Goal: Task Accomplishment & Management: Complete application form

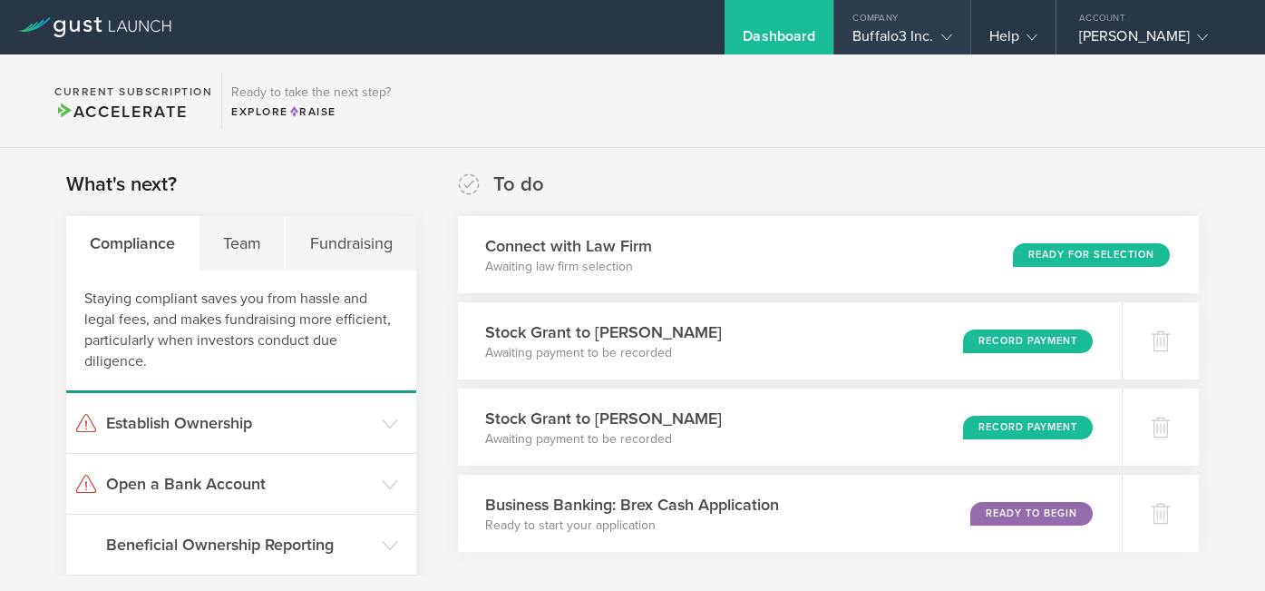
click at [938, 27] on div "Buffalo3 Inc." at bounding box center [902, 40] width 99 height 27
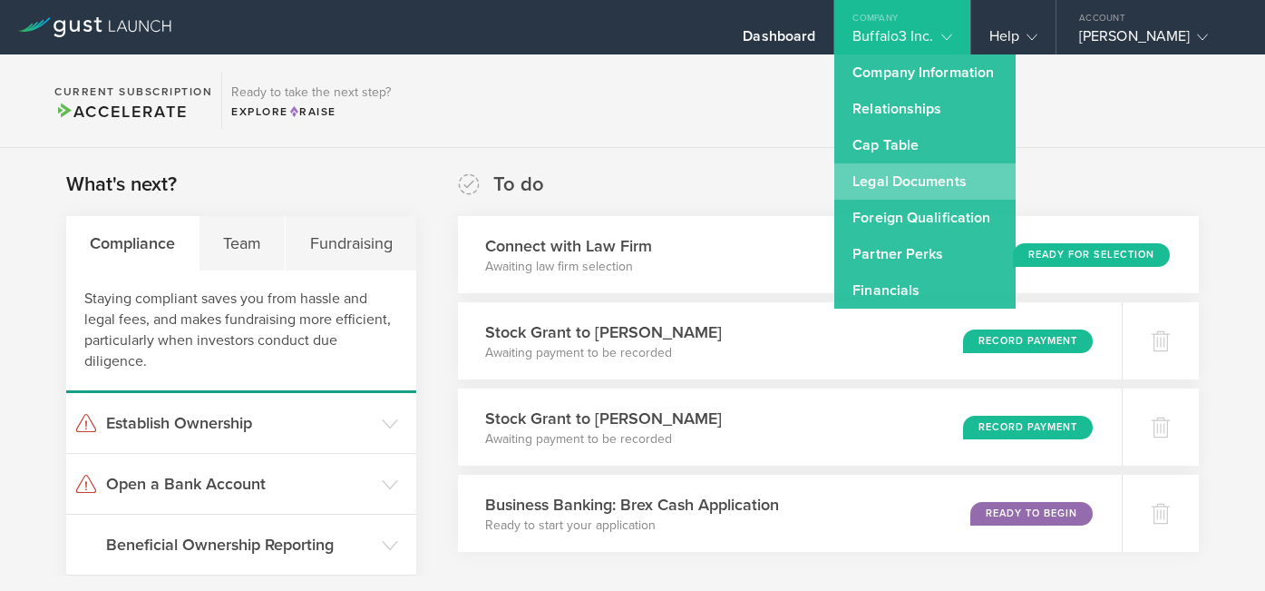
click at [887, 179] on link "Legal Documents" at bounding box center [925, 181] width 181 height 36
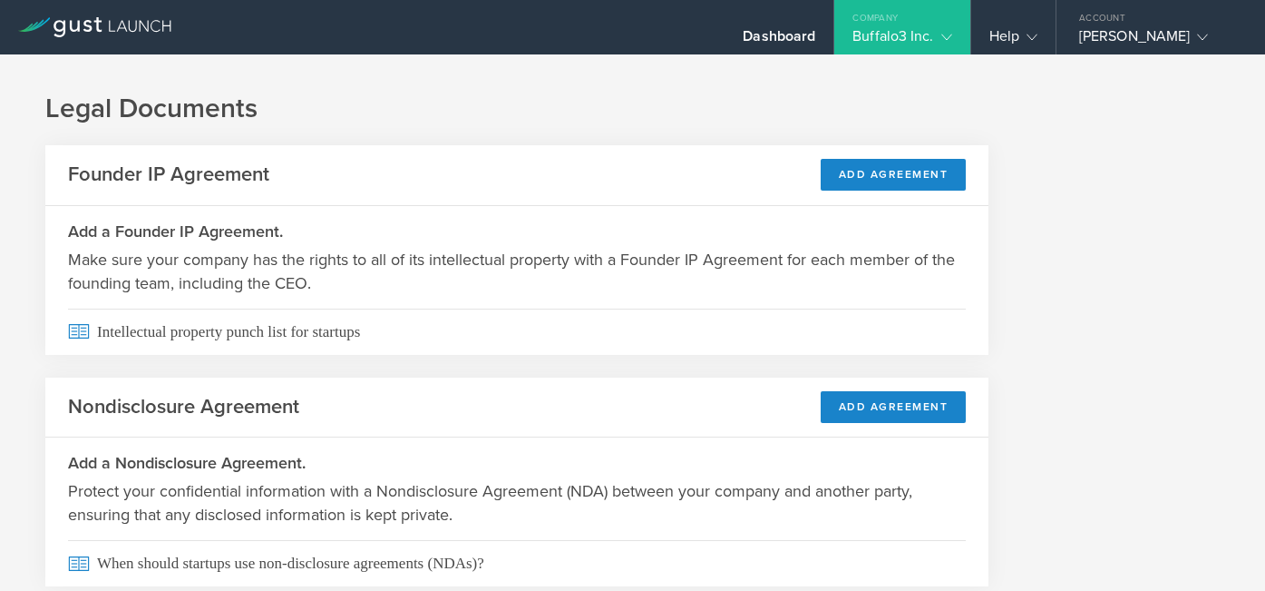
scroll to position [63, 0]
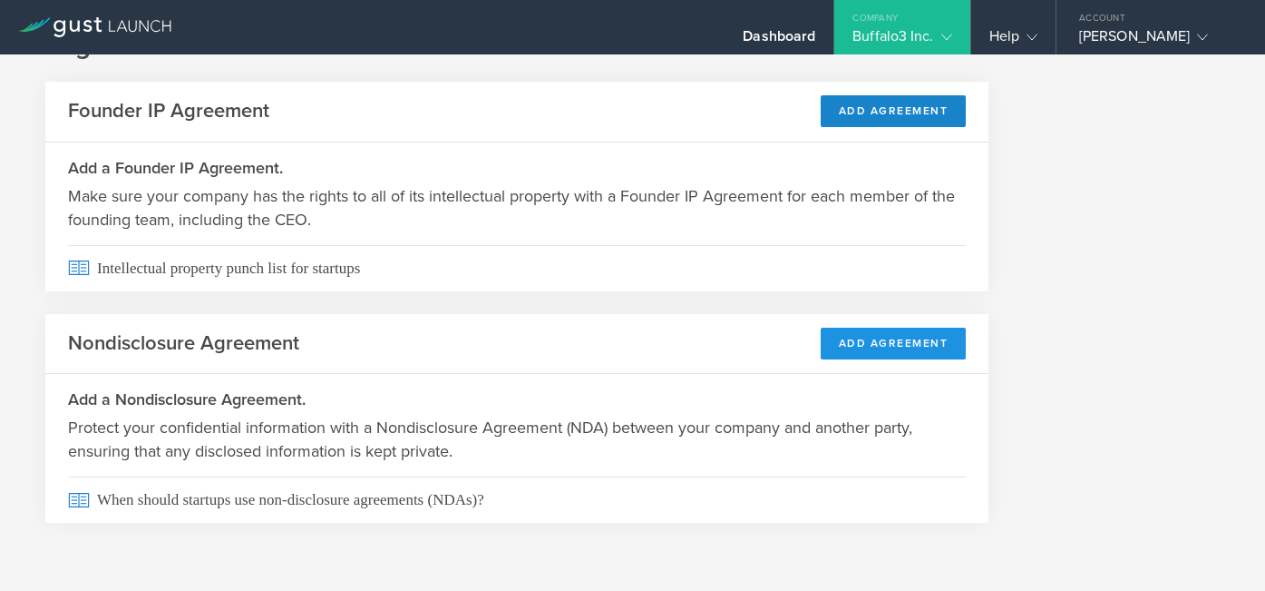
click at [894, 337] on button "Add Agreement" at bounding box center [894, 343] width 146 height 32
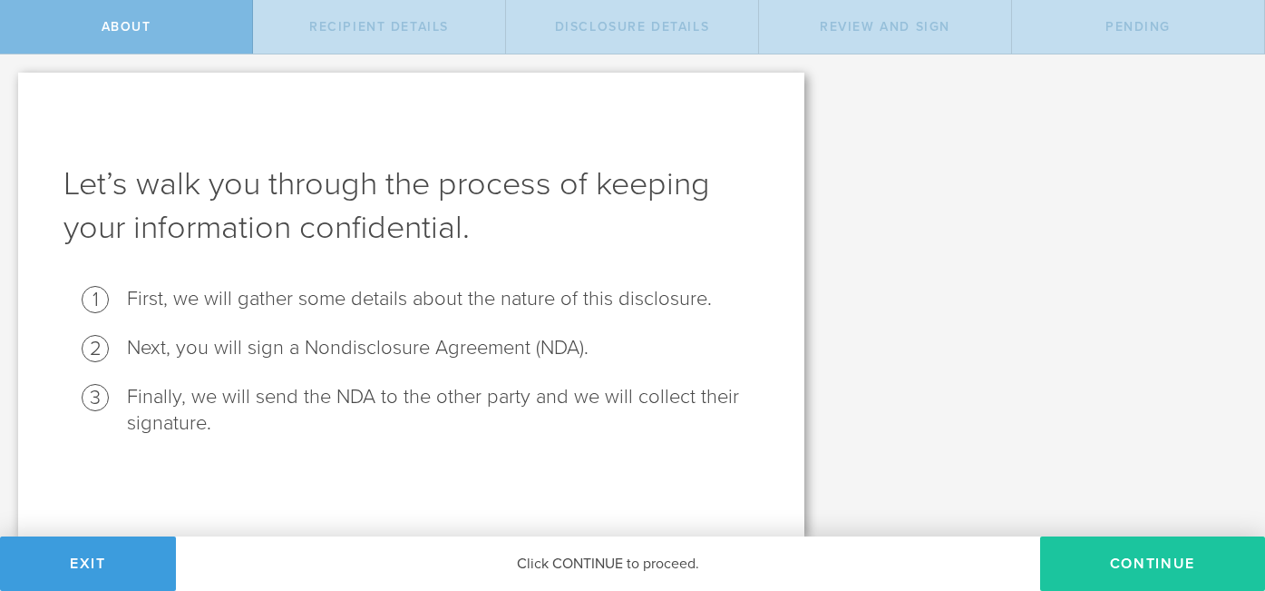
click at [1076, 553] on button "Continue" at bounding box center [1152, 563] width 225 height 54
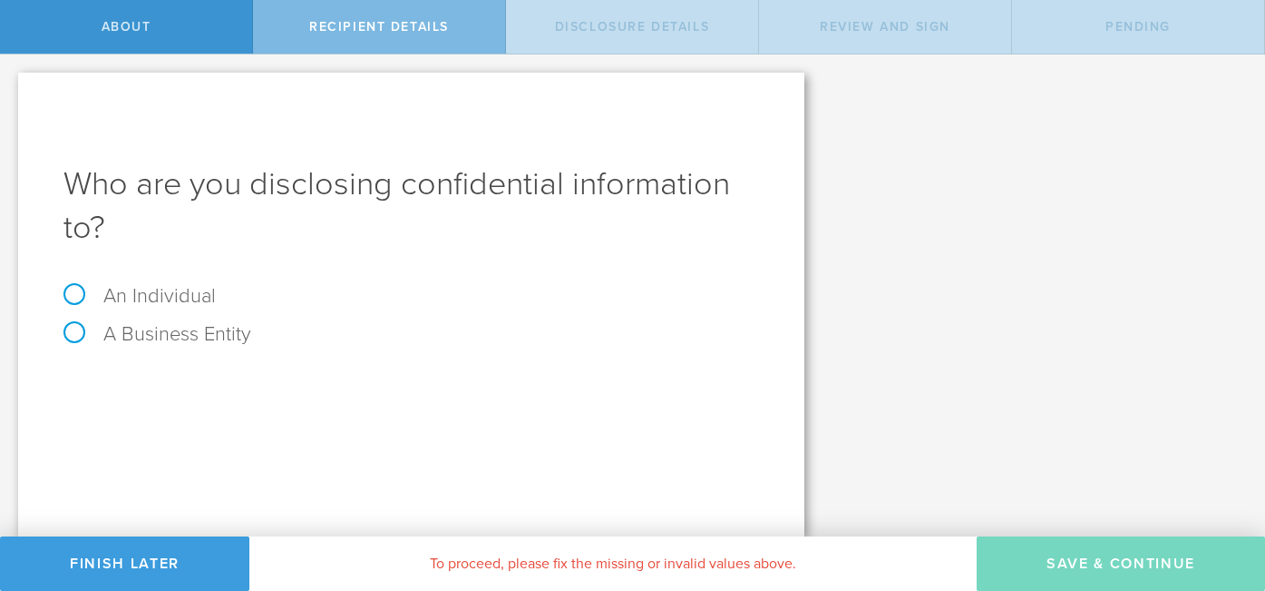
click at [75, 292] on label "An Individual" at bounding box center [139, 296] width 152 height 24
click at [12, 83] on input "An Individual" at bounding box center [6, 68] width 12 height 29
radio input "true"
click at [240, 398] on div "Name The first and last name of the person that you are disclosing confidential…" at bounding box center [411, 380] width 696 height 37
click at [247, 389] on input "text" at bounding box center [480, 384] width 560 height 27
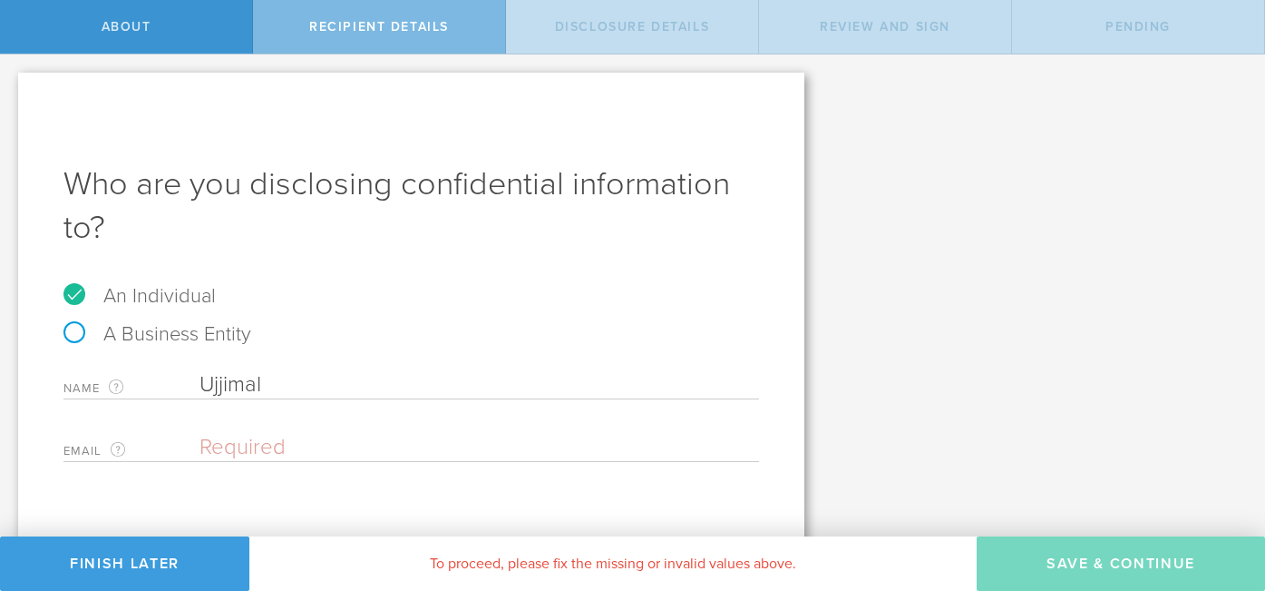
type input "Ujjimal"
type input "j"
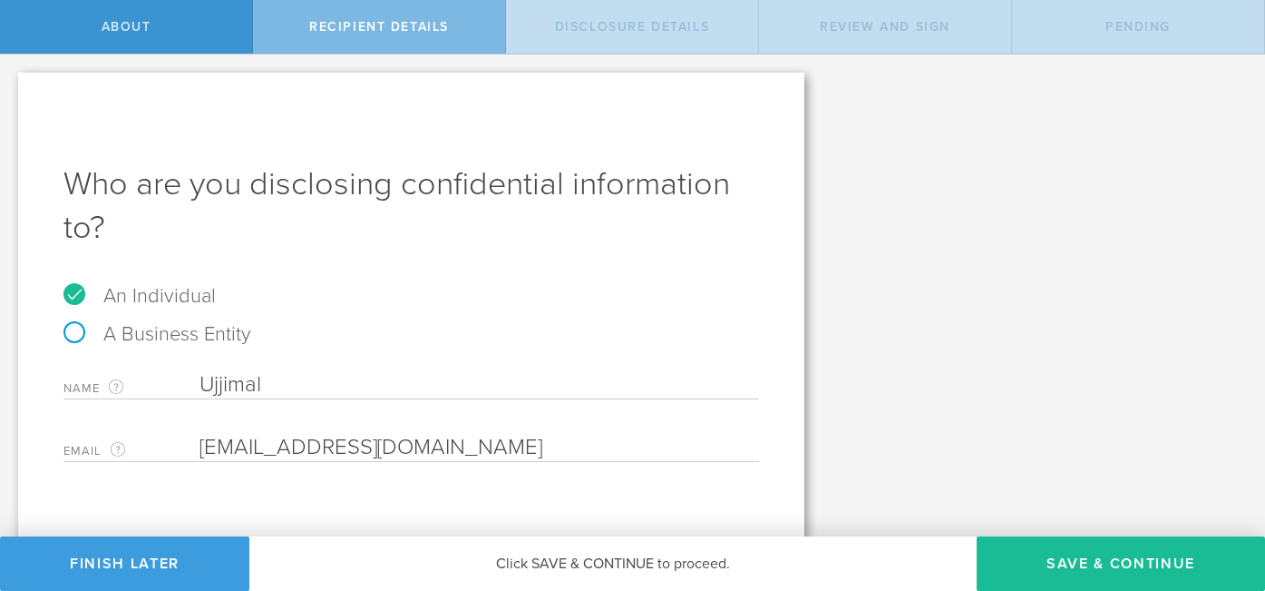
scroll to position [19, 0]
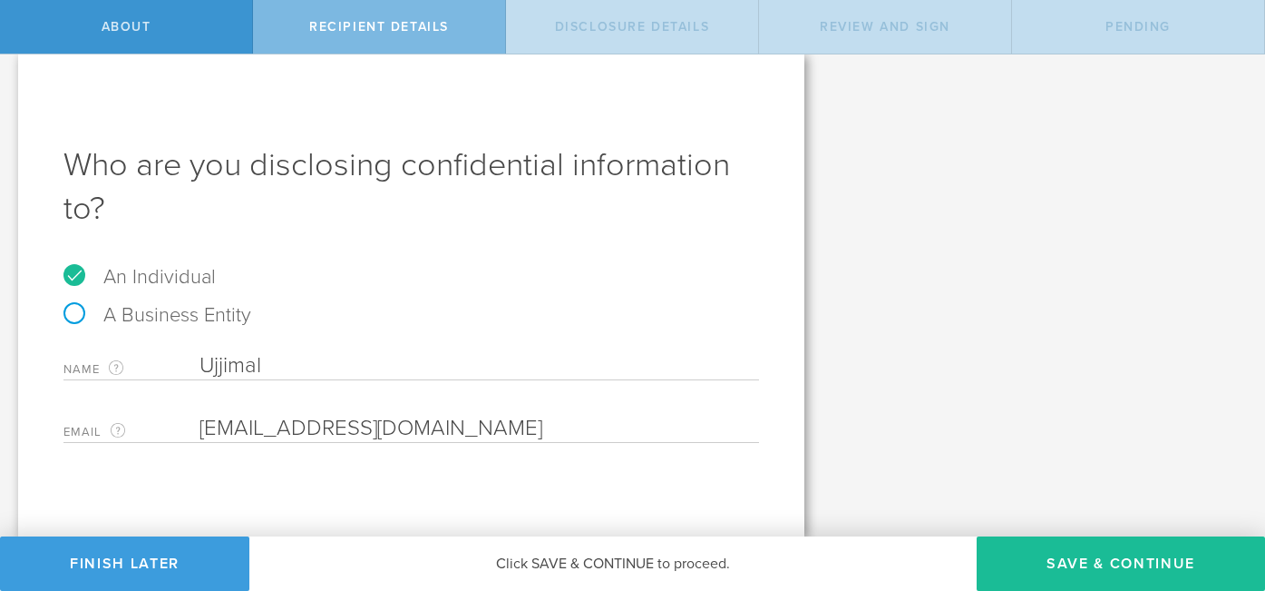
type input "[EMAIL_ADDRESS][DOMAIN_NAME]"
click at [437, 361] on input "Ujjimal" at bounding box center [480, 365] width 560 height 27
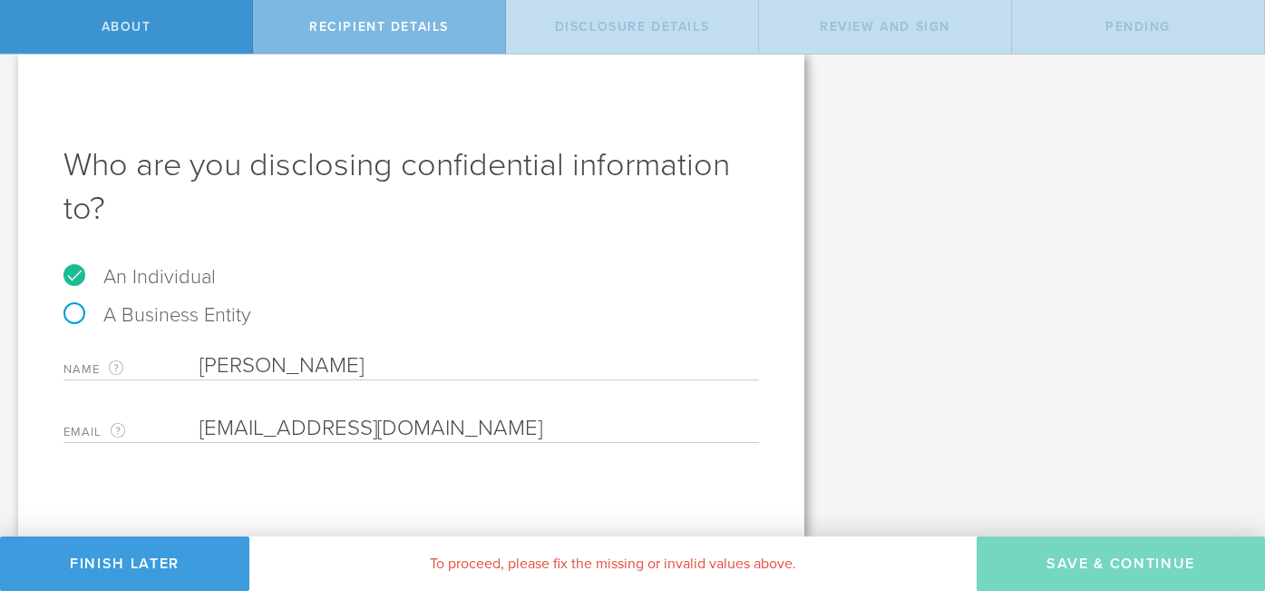
type input "[PERSON_NAME]"
click at [536, 493] on div "Who are you disclosing confidential information to? An Individual A Business En…" at bounding box center [411, 295] width 786 height 483
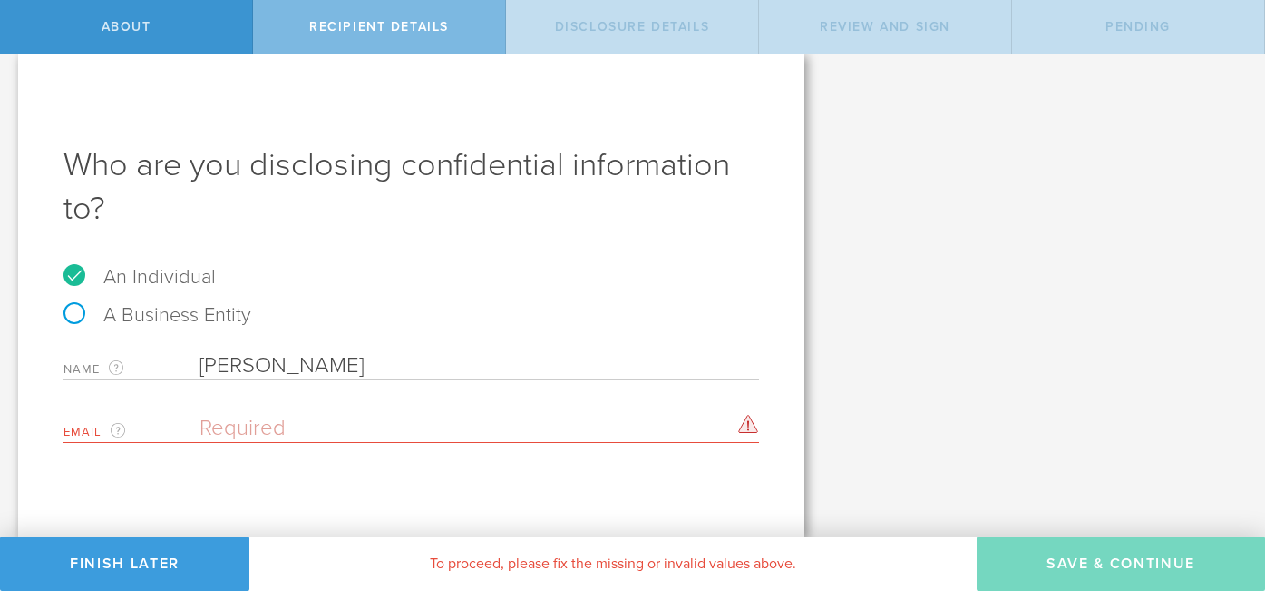
click at [442, 432] on input "email" at bounding box center [475, 428] width 551 height 27
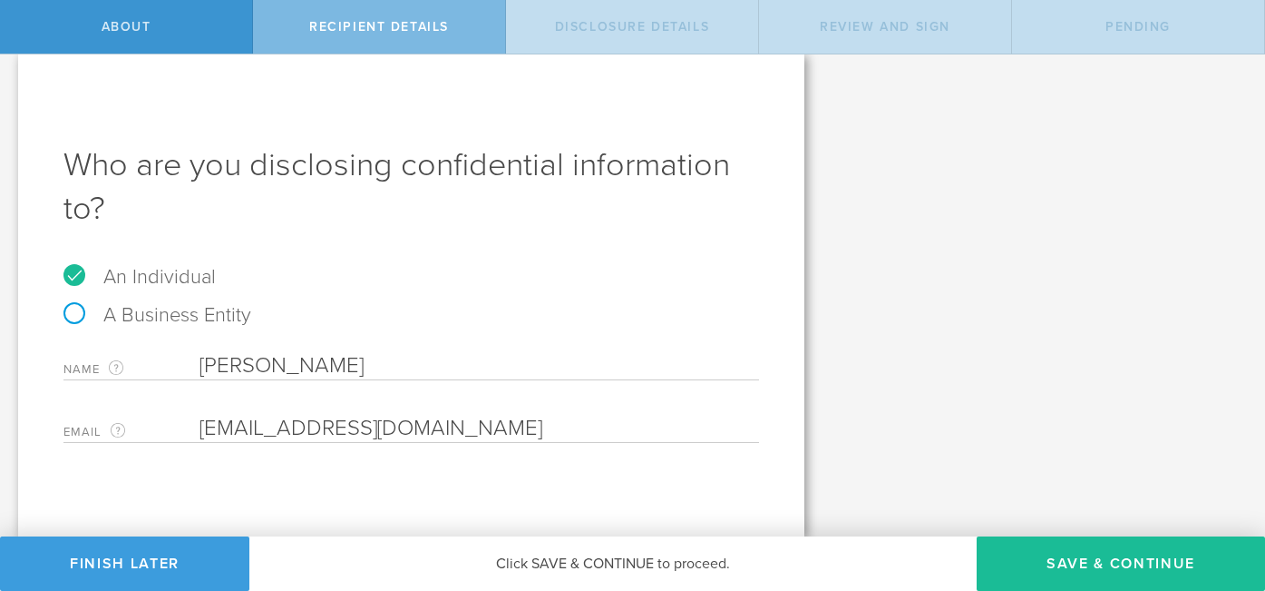
type input "[EMAIL_ADDRESS][DOMAIN_NAME]"
click at [801, 363] on div "Let’s walk you through the process of keeping your information confidential. Fi…" at bounding box center [411, 285] width 823 height 501
click at [1057, 571] on button "Save & Continue" at bounding box center [1121, 563] width 288 height 54
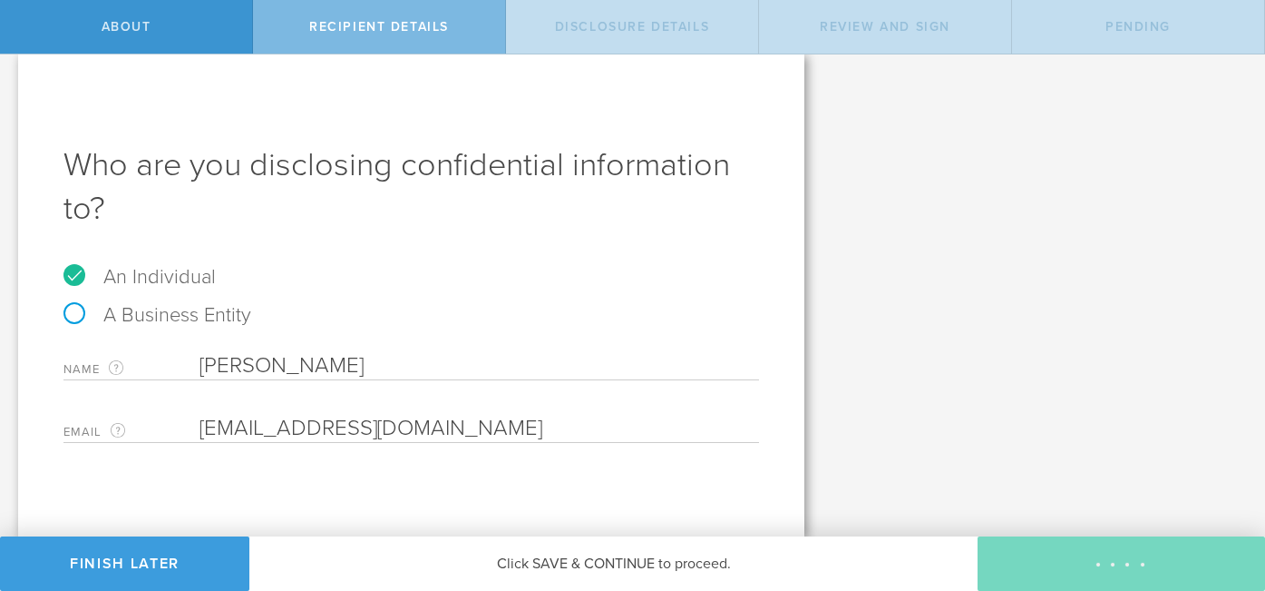
select select "string:5 years"
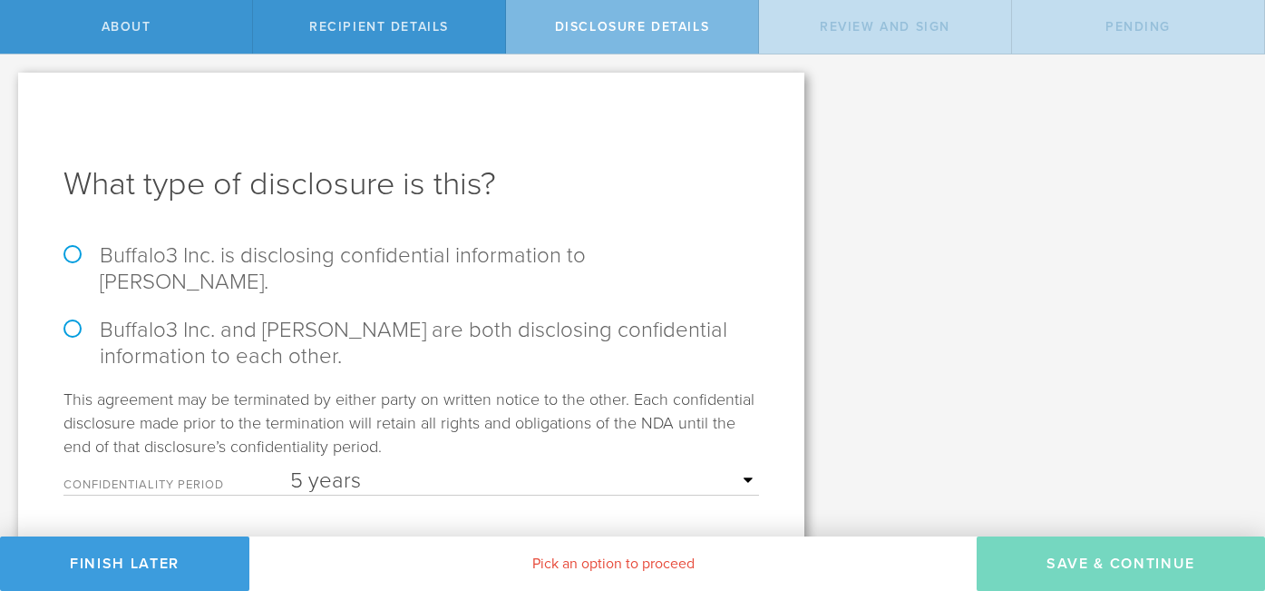
scroll to position [26, 0]
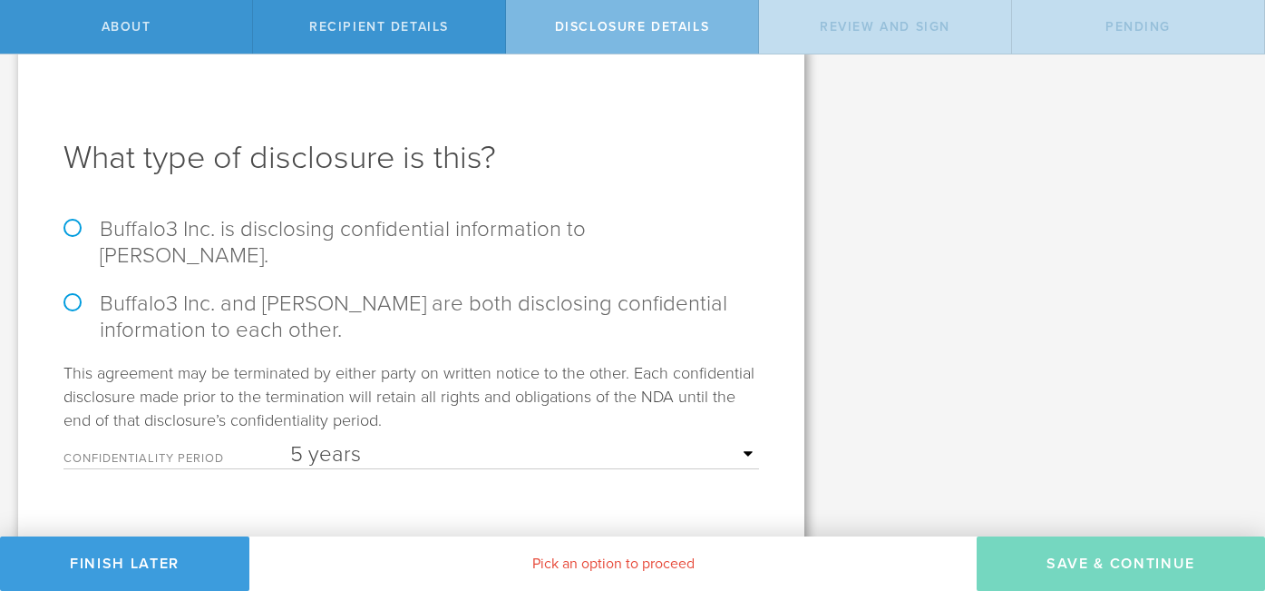
click at [630, 432] on div "Confidentiality Period 1 year 2 years 3 years 4 years 5 years" at bounding box center [411, 450] width 696 height 37
click at [571, 441] on select "1 year 2 years 3 years 4 years 5 years" at bounding box center [524, 454] width 469 height 27
click at [290, 441] on select "1 year 2 years 3 years 4 years 5 years" at bounding box center [524, 454] width 469 height 27
click at [63, 231] on label "Buffalo3 Inc. is disclosing confidential information to [PERSON_NAME]." at bounding box center [411, 242] width 696 height 53
click at [12, 66] on input "Buffalo3 Inc. is disclosing confidential information to [PERSON_NAME]." at bounding box center [6, 47] width 12 height 38
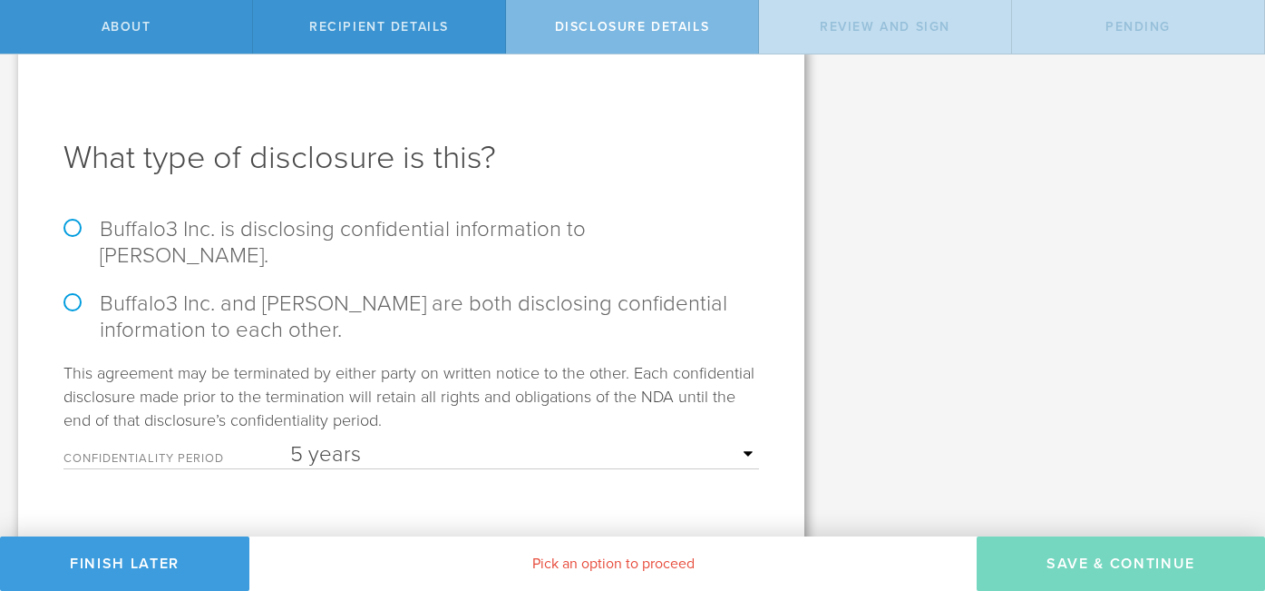
radio input "true"
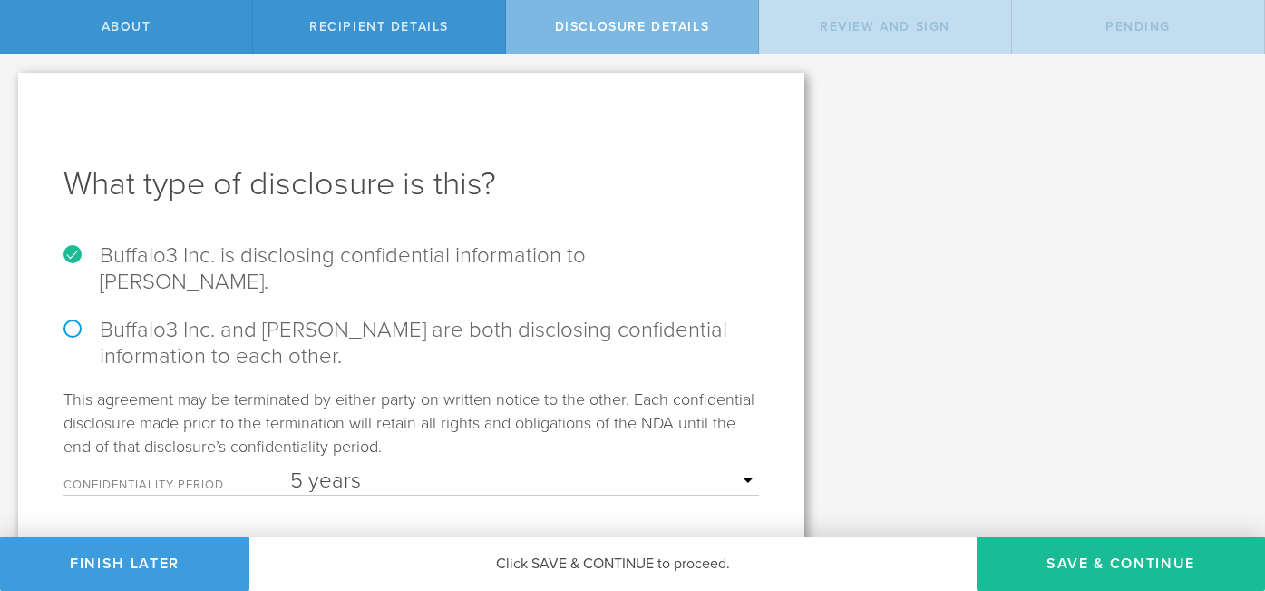
click at [73, 317] on label "Buffalo3 Inc. and [PERSON_NAME] are both disclosing confidential information to…" at bounding box center [411, 343] width 696 height 53
click at [12, 93] on input "Buffalo3 Inc. and [PERSON_NAME] are both disclosing confidential information to…" at bounding box center [6, 73] width 12 height 38
radio input "true"
click at [73, 252] on label "Buffalo3 Inc. is disclosing confidential information to [PERSON_NAME]." at bounding box center [411, 268] width 696 height 53
click at [12, 93] on input "Buffalo3 Inc. is disclosing confidential information to [PERSON_NAME]." at bounding box center [6, 73] width 12 height 38
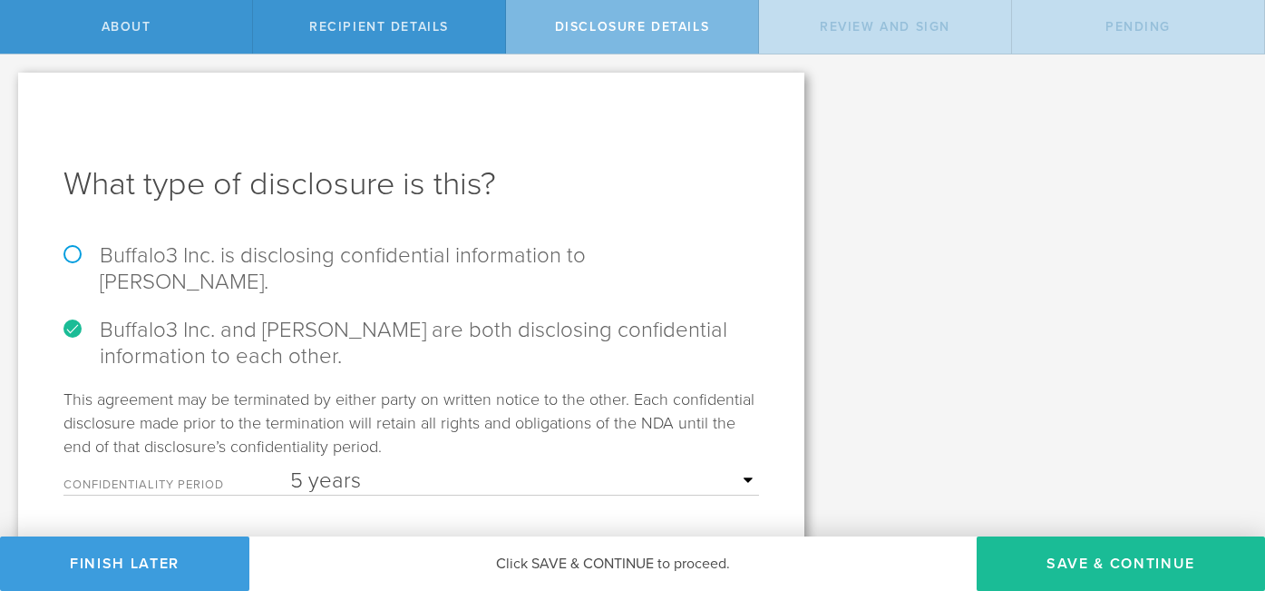
radio input "true"
click at [69, 317] on label "Buffalo3 Inc. and [PERSON_NAME] are both disclosing confidential information to…" at bounding box center [411, 343] width 696 height 53
click at [12, 93] on input "Buffalo3 Inc. and [PERSON_NAME] are both disclosing confidential information to…" at bounding box center [6, 73] width 12 height 38
radio input "true"
click at [984, 542] on button "Save & Continue" at bounding box center [1121, 563] width 288 height 54
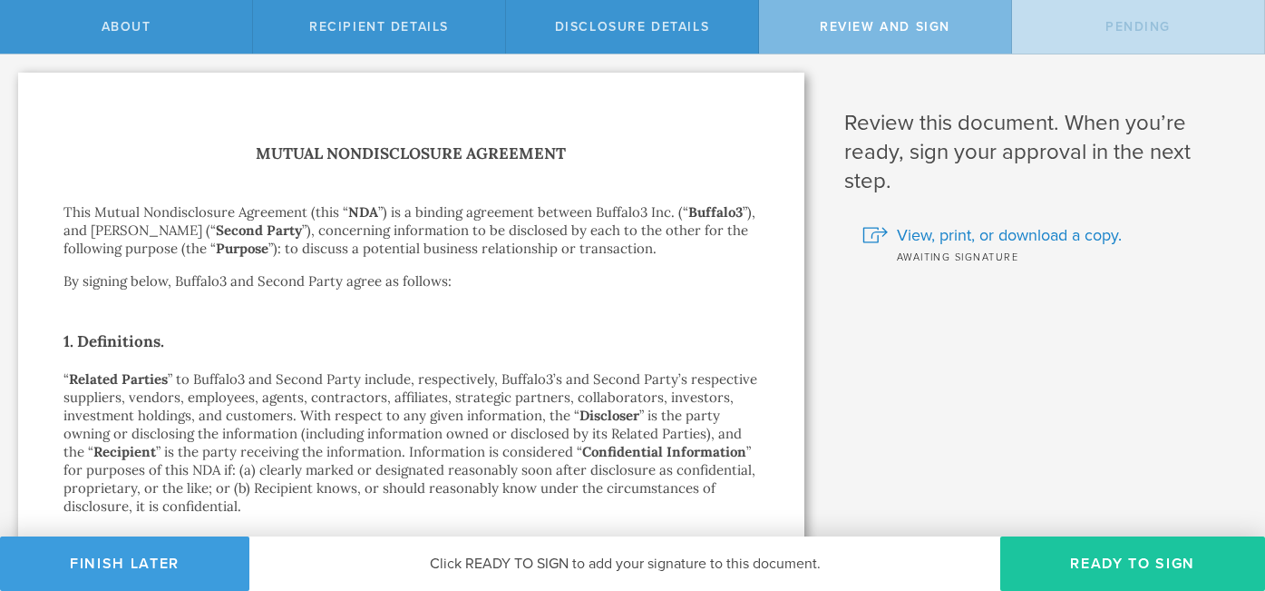
click at [1091, 563] on button "Ready to Sign" at bounding box center [1133, 563] width 265 height 54
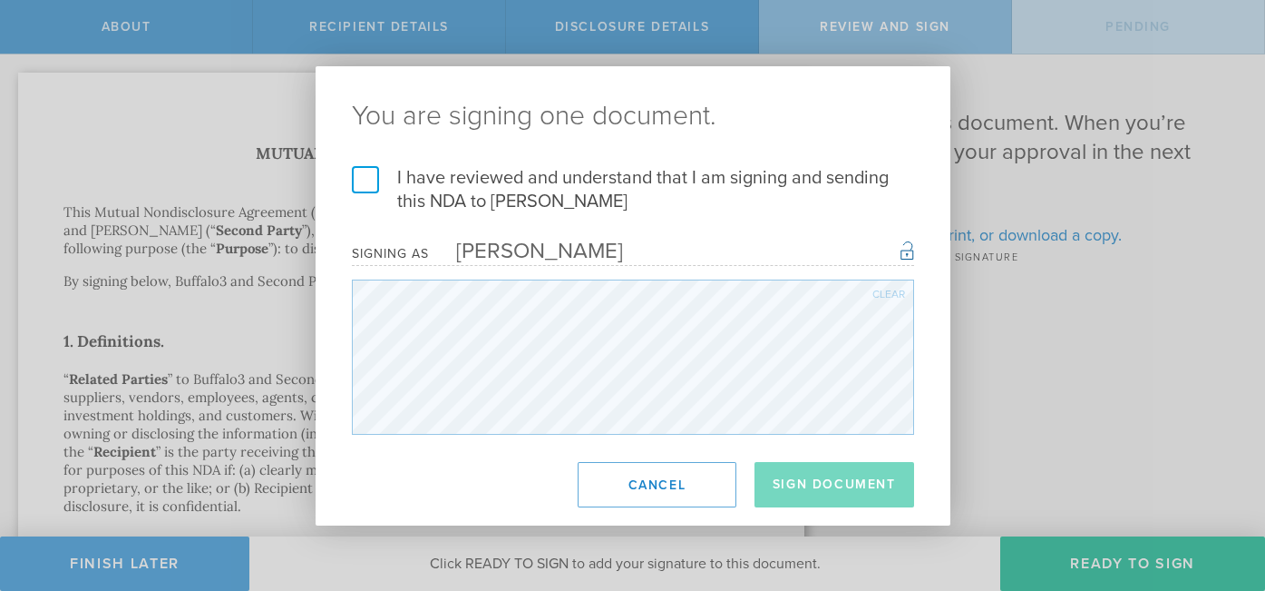
click at [365, 194] on label "I have reviewed and understand that I am signing and sending this NDA to [PERSO…" at bounding box center [633, 189] width 562 height 47
click at [0, 0] on input "I have reviewed and understand that I am signing and sending this NDA to [PERSO…" at bounding box center [0, 0] width 0 height 0
click at [781, 484] on button "Sign Document" at bounding box center [835, 484] width 160 height 45
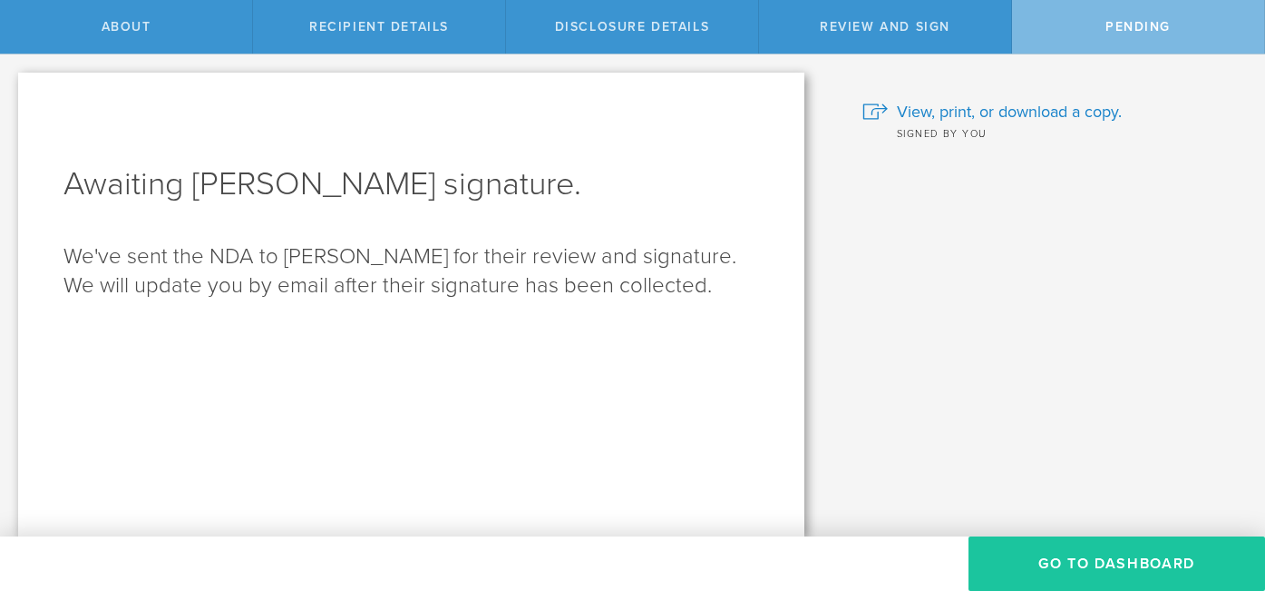
click at [1022, 556] on button "Go to dashboard" at bounding box center [1117, 563] width 297 height 54
